Goal: Task Accomplishment & Management: Manage account settings

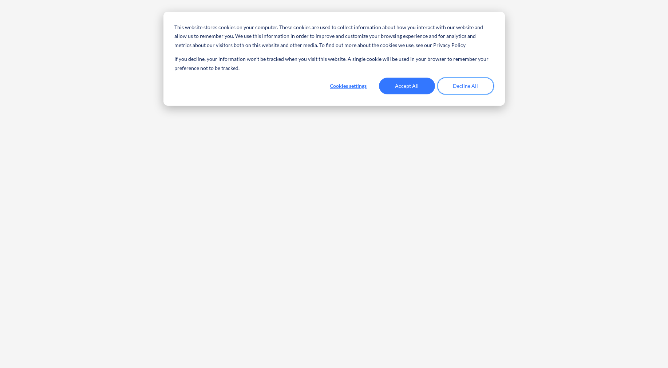
click at [458, 86] on button "Decline All" at bounding box center [466, 86] width 56 height 17
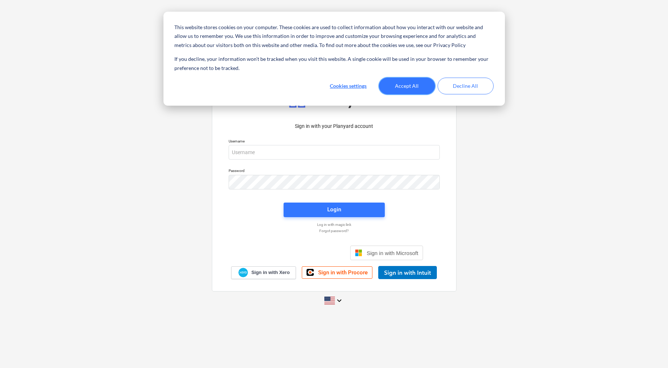
click at [421, 90] on button "Accept All" at bounding box center [407, 86] width 56 height 17
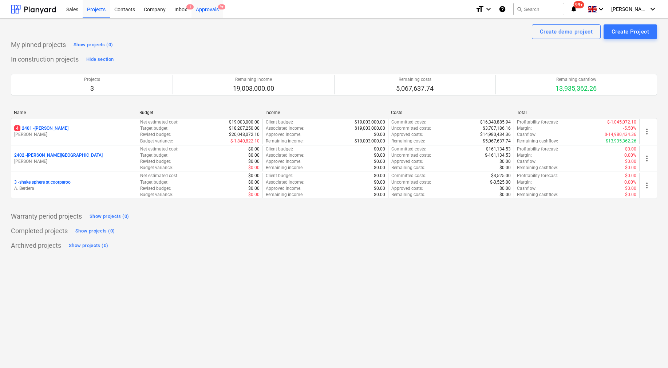
click at [213, 2] on div "Approvals 9+" at bounding box center [208, 9] width 32 height 19
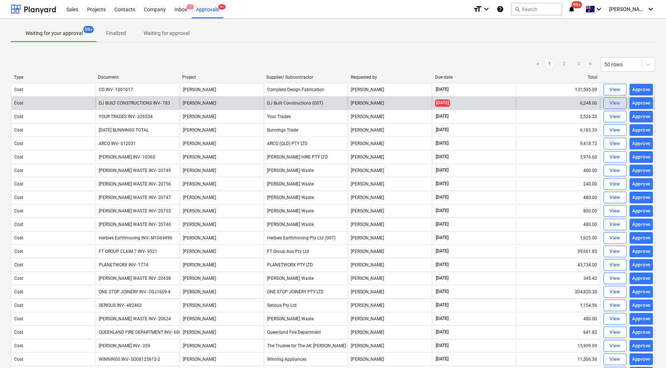
click at [639, 105] on div "Approve" at bounding box center [641, 103] width 19 height 8
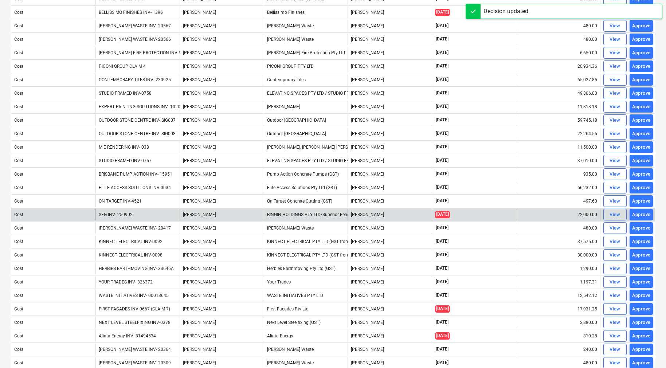
scroll to position [430, 0]
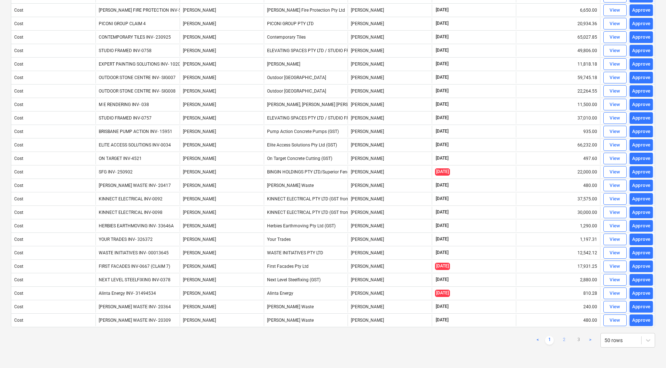
click at [563, 339] on link "2" at bounding box center [563, 340] width 9 height 9
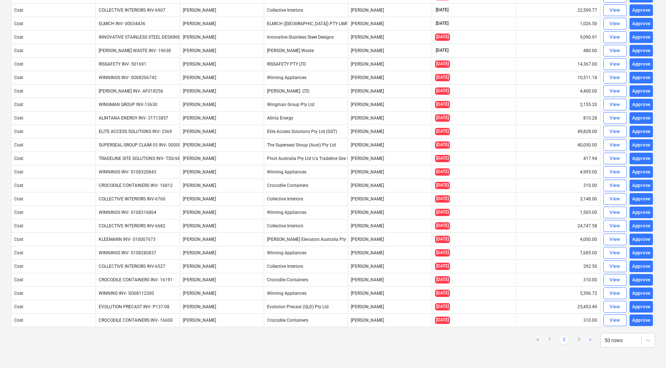
click at [577, 340] on link "3" at bounding box center [578, 340] width 9 height 9
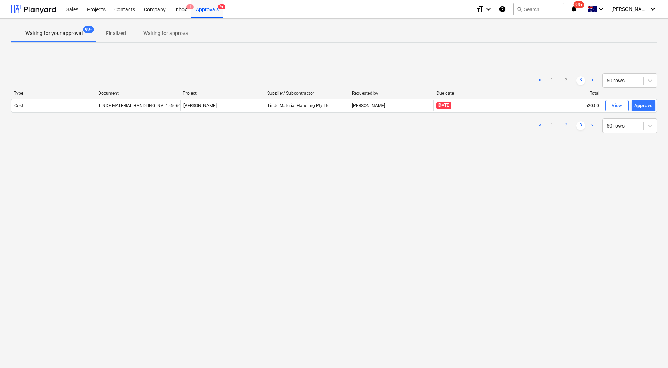
click at [565, 127] on link "2" at bounding box center [566, 125] width 9 height 9
